Goal: Find specific page/section: Find specific page/section

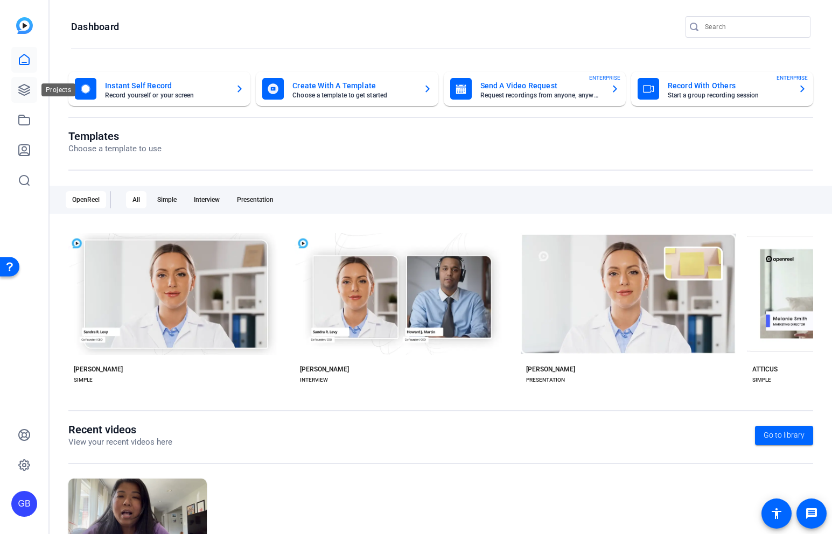
click at [28, 93] on icon at bounding box center [24, 90] width 11 height 11
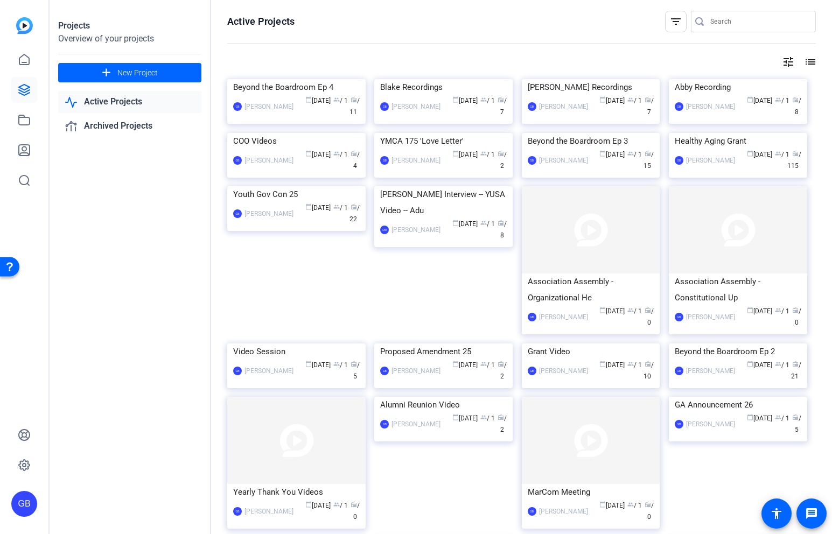
click at [785, 65] on mat-icon "tune" at bounding box center [788, 61] width 13 height 13
click at [811, 62] on div at bounding box center [416, 267] width 832 height 534
click at [822, 64] on div "Active Projects filter_list tune list Beyond the Boardroom Ep 4 GB [PERSON_NAME…" at bounding box center [521, 267] width 621 height 534
click at [816, 64] on div "Active Projects filter_list tune list Beyond the Boardroom Ep 4 GB [PERSON_NAME…" at bounding box center [521, 267] width 621 height 534
click at [812, 64] on mat-icon "list" at bounding box center [809, 61] width 13 height 13
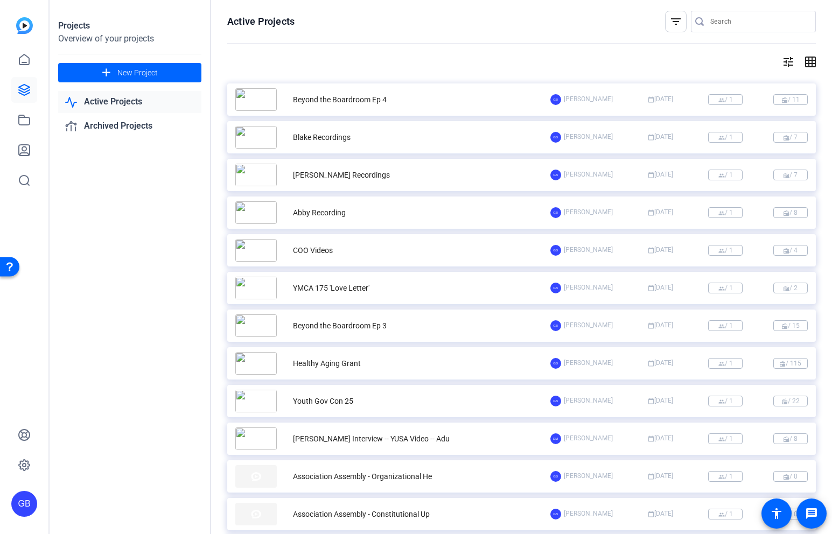
click at [812, 64] on mat-icon "grid_on" at bounding box center [809, 61] width 13 height 13
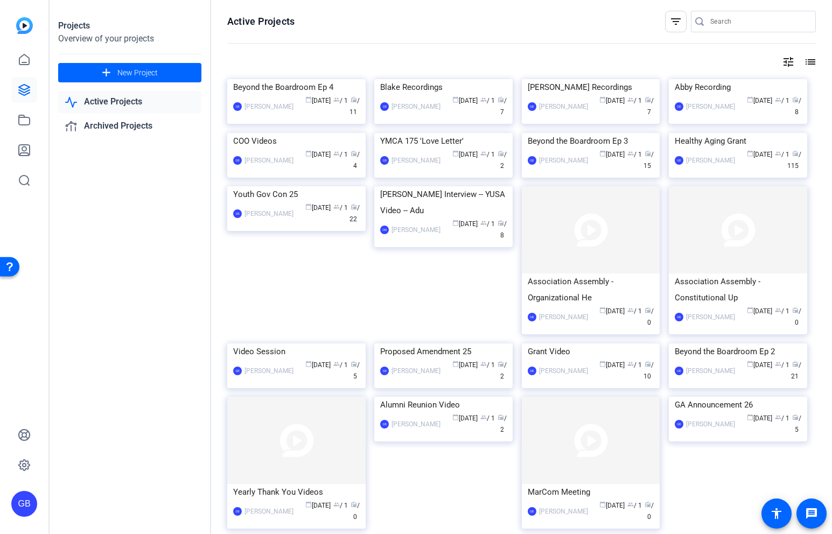
click at [791, 62] on mat-icon "tune" at bounding box center [788, 61] width 13 height 13
click at [751, 82] on div "Newest First" at bounding box center [730, 84] width 92 height 13
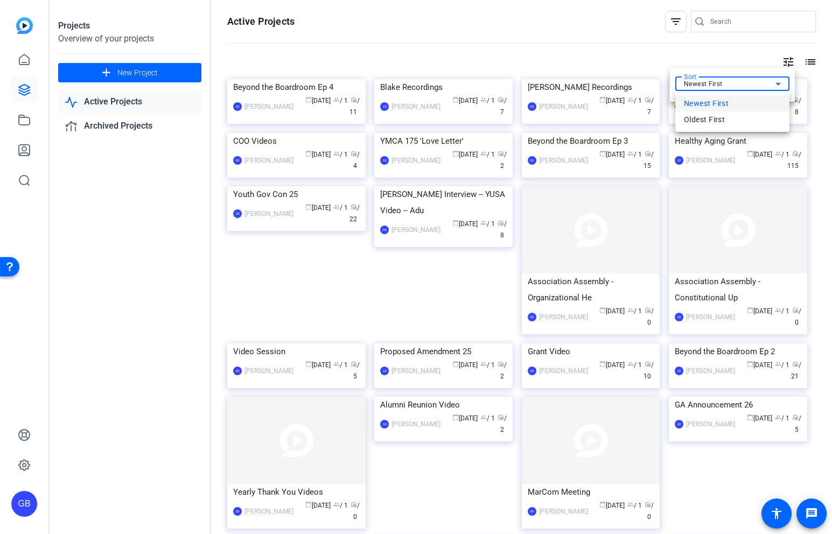
click at [782, 62] on div at bounding box center [416, 267] width 832 height 534
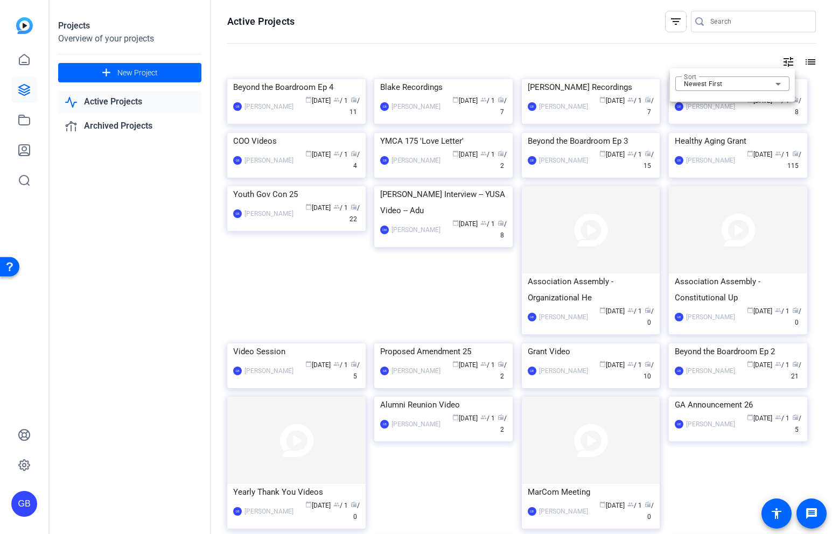
click at [813, 61] on div at bounding box center [416, 267] width 832 height 534
click at [807, 61] on mat-icon "list" at bounding box center [809, 61] width 13 height 13
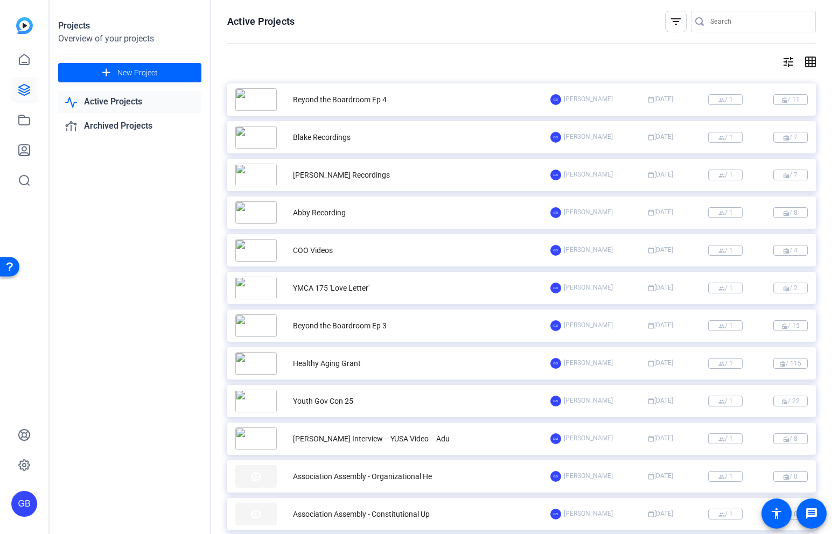
click at [816, 66] on div "Active Projects filter_list tune grid_on Beyond the Boardroom Ep 4 GB [PERSON_N…" at bounding box center [521, 267] width 621 height 534
click at [809, 64] on mat-icon "grid_on" at bounding box center [809, 61] width 13 height 13
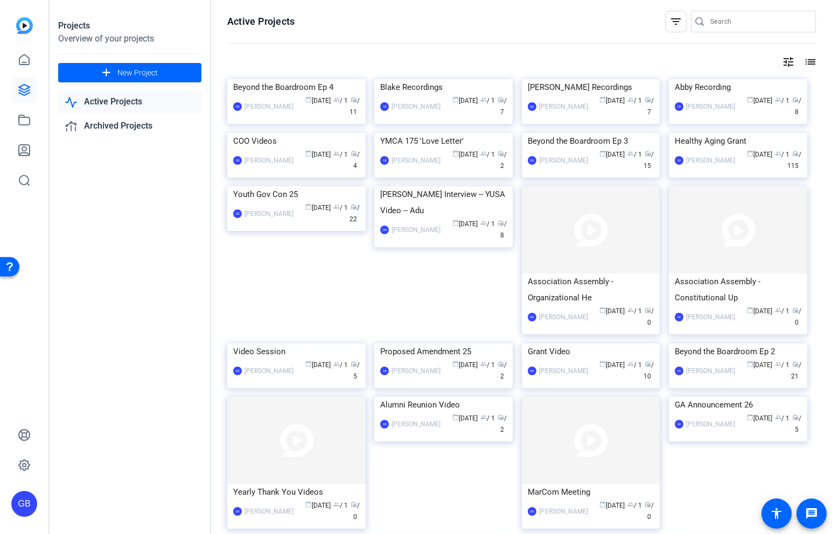
click at [791, 62] on mat-icon "tune" at bounding box center [788, 61] width 13 height 13
click at [786, 62] on div at bounding box center [416, 267] width 832 height 534
click at [674, 25] on mat-icon "filter_list" at bounding box center [675, 21] width 13 height 13
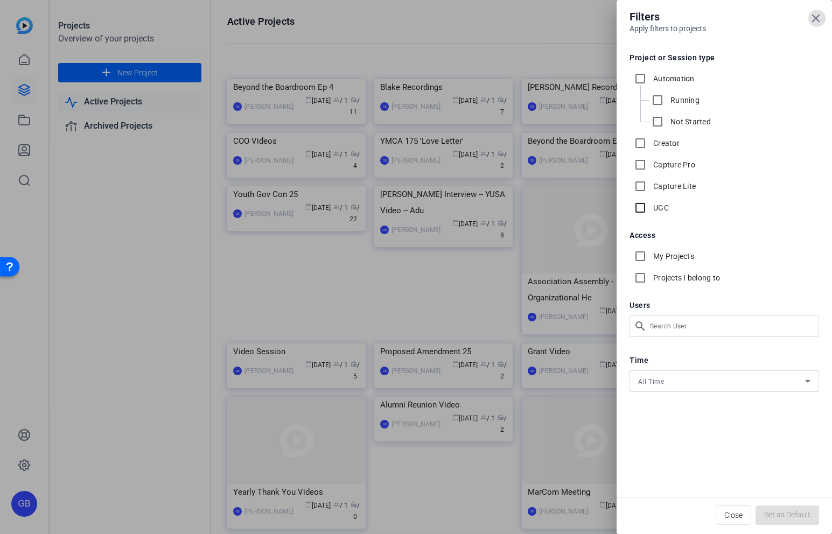
click at [639, 215] on input "UGC" at bounding box center [641, 208] width 22 height 22
checkbox input "true"
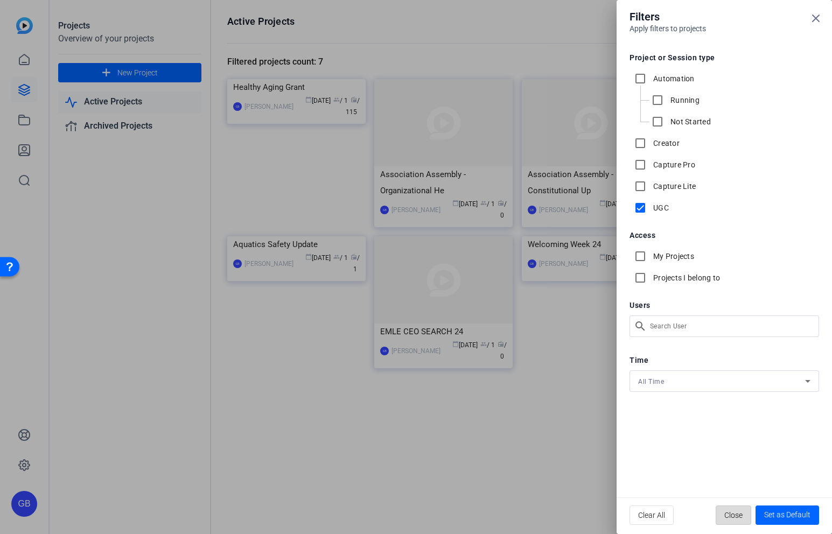
click at [724, 515] on span "Close" at bounding box center [733, 515] width 18 height 20
